Goal: Find specific page/section: Find specific page/section

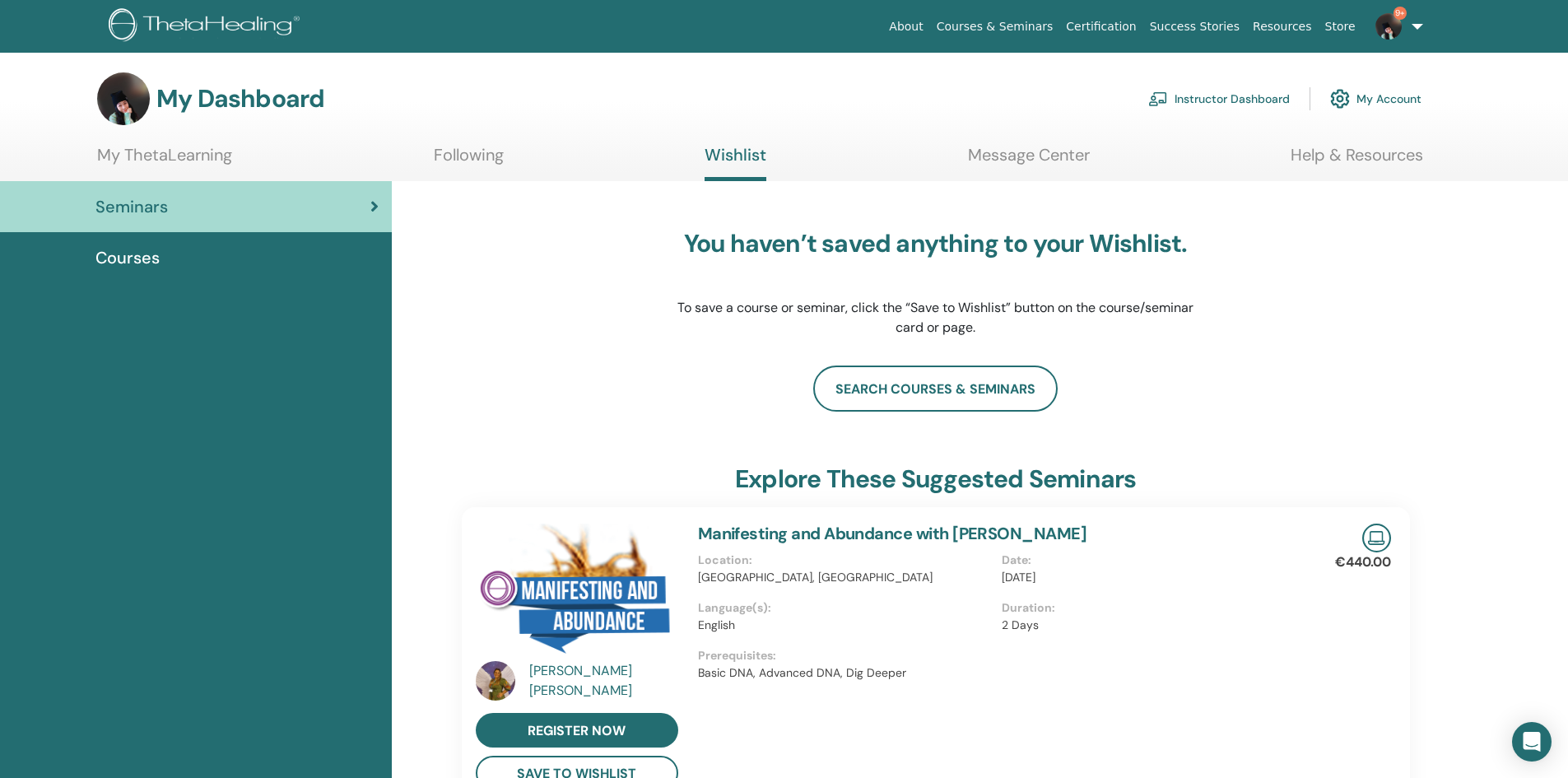
click at [1236, 105] on link "Instructor Dashboard" at bounding box center [1219, 98] width 141 height 36
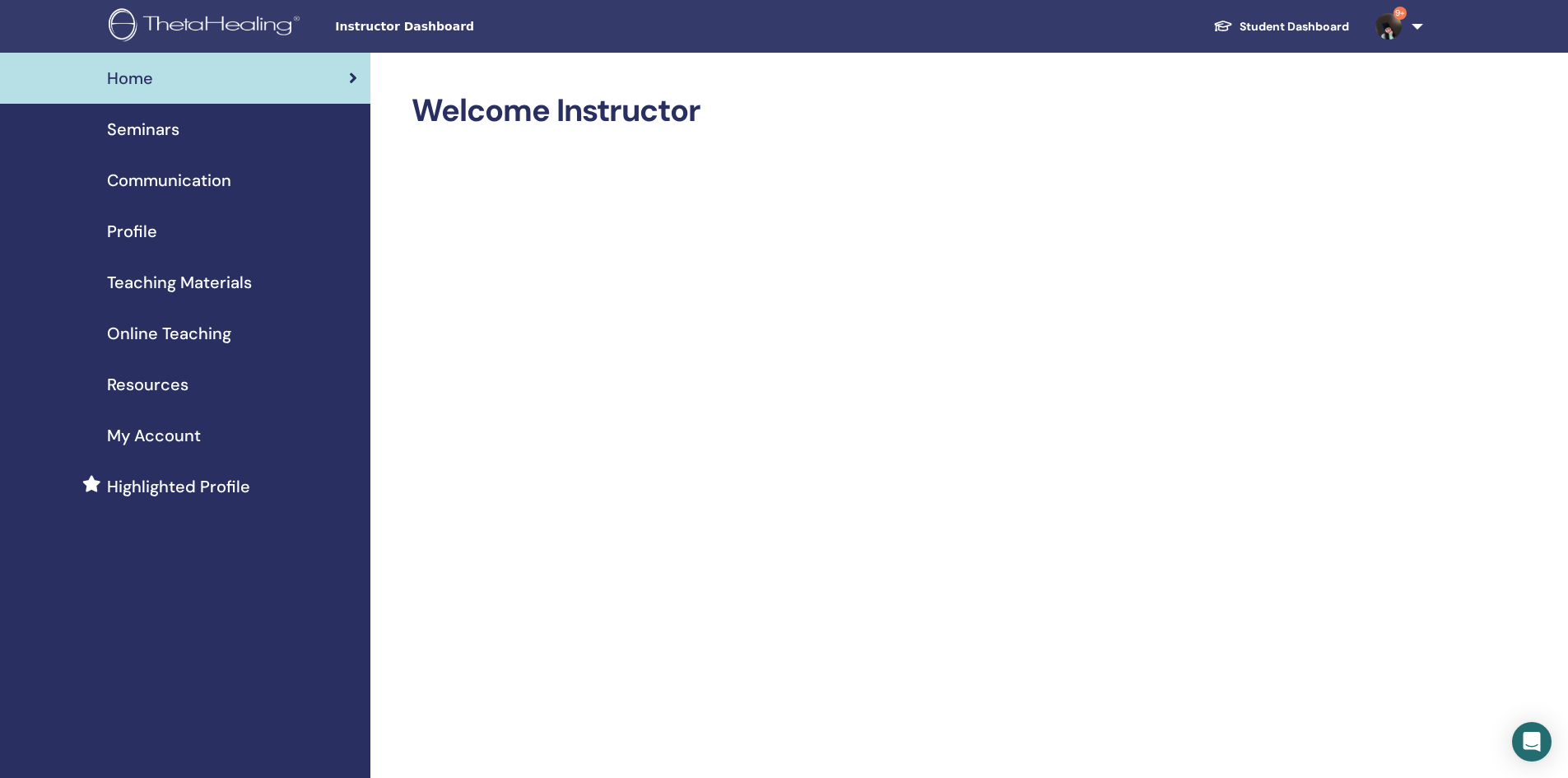
click at [168, 130] on span "Seminars" at bounding box center [143, 129] width 73 height 25
